Goal: Task Accomplishment & Management: Manage account settings

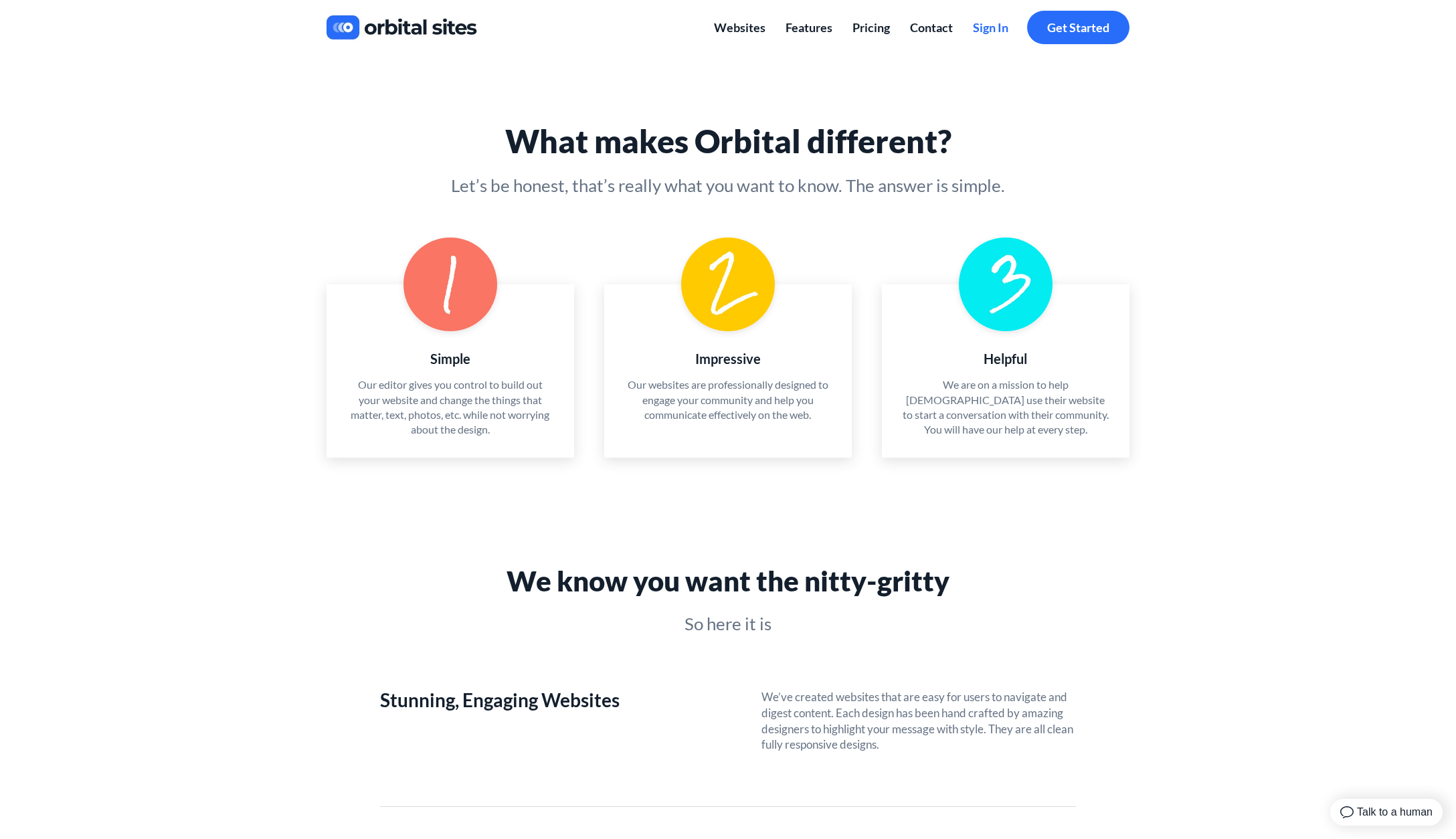
click at [1007, 27] on span "Sign In" at bounding box center [990, 28] width 36 height 15
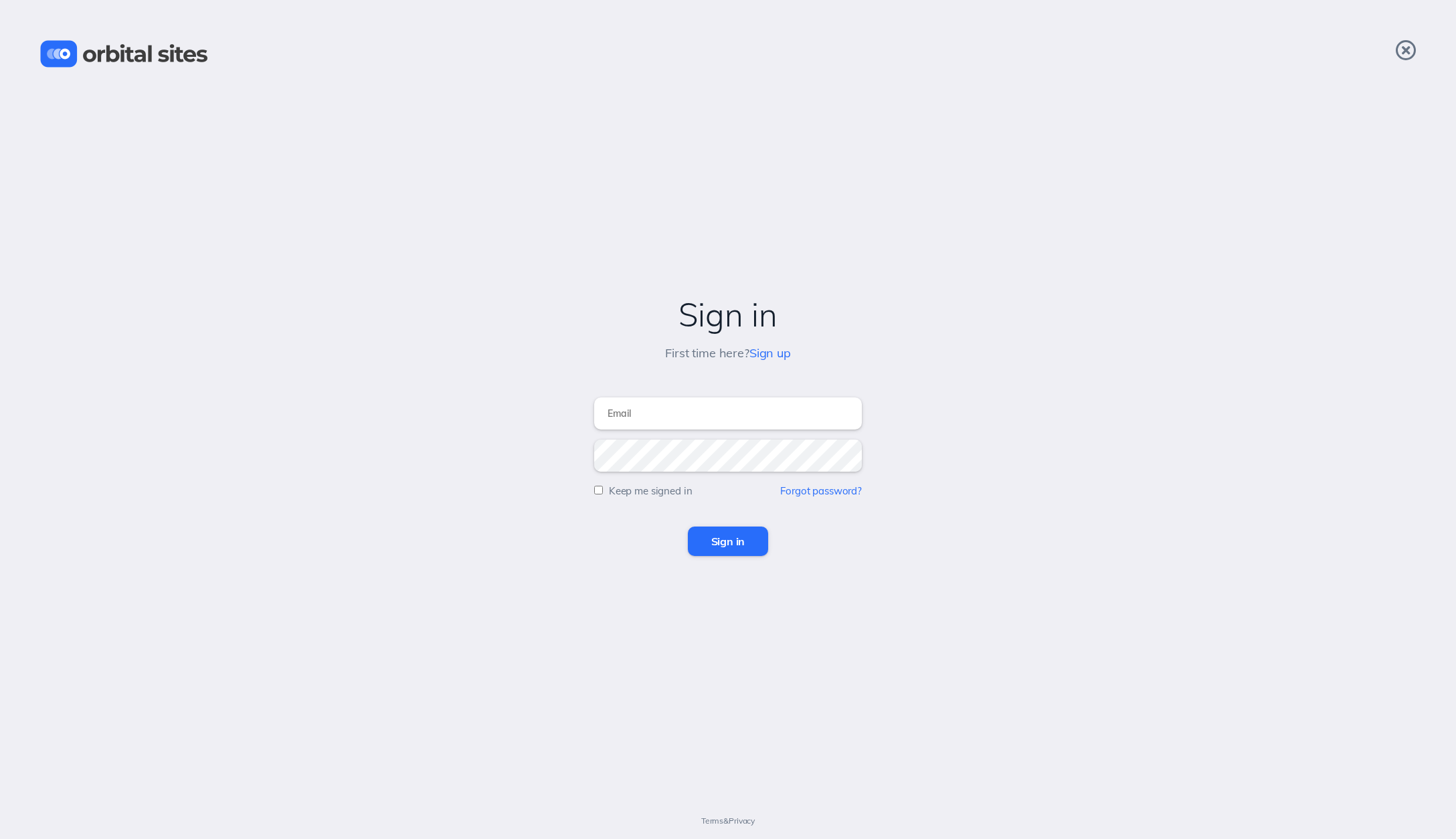
click at [688, 413] on input "email" at bounding box center [728, 413] width 268 height 33
type input "[EMAIL_ADDRESS][DOMAIN_NAME]"
click at [804, 493] on link "Forgot password?" at bounding box center [821, 490] width 82 height 13
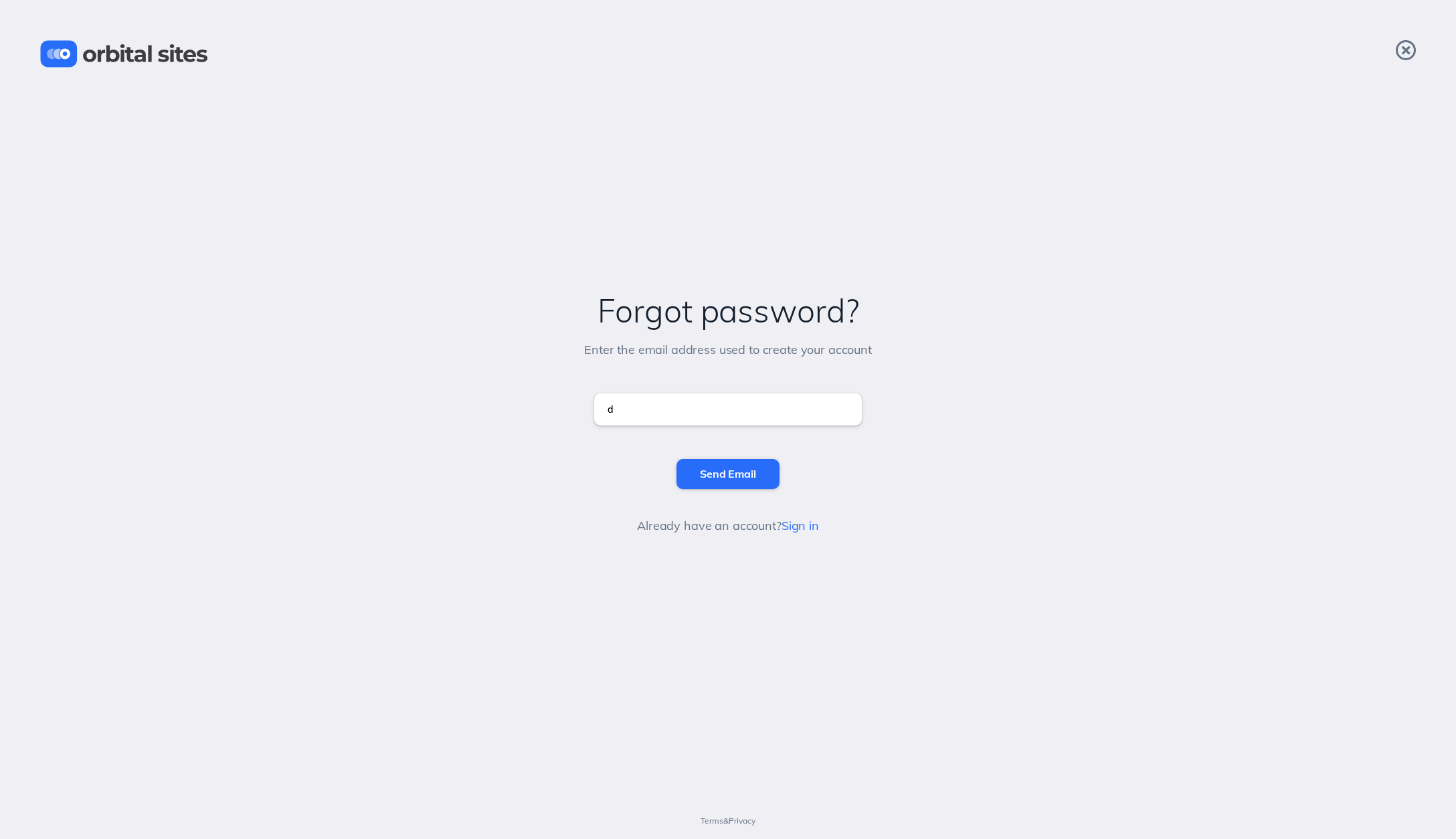
type input "[EMAIL_ADDRESS][DOMAIN_NAME]"
click at [695, 469] on input "Send Email" at bounding box center [728, 473] width 103 height 29
